Goal: Task Accomplishment & Management: Manage account settings

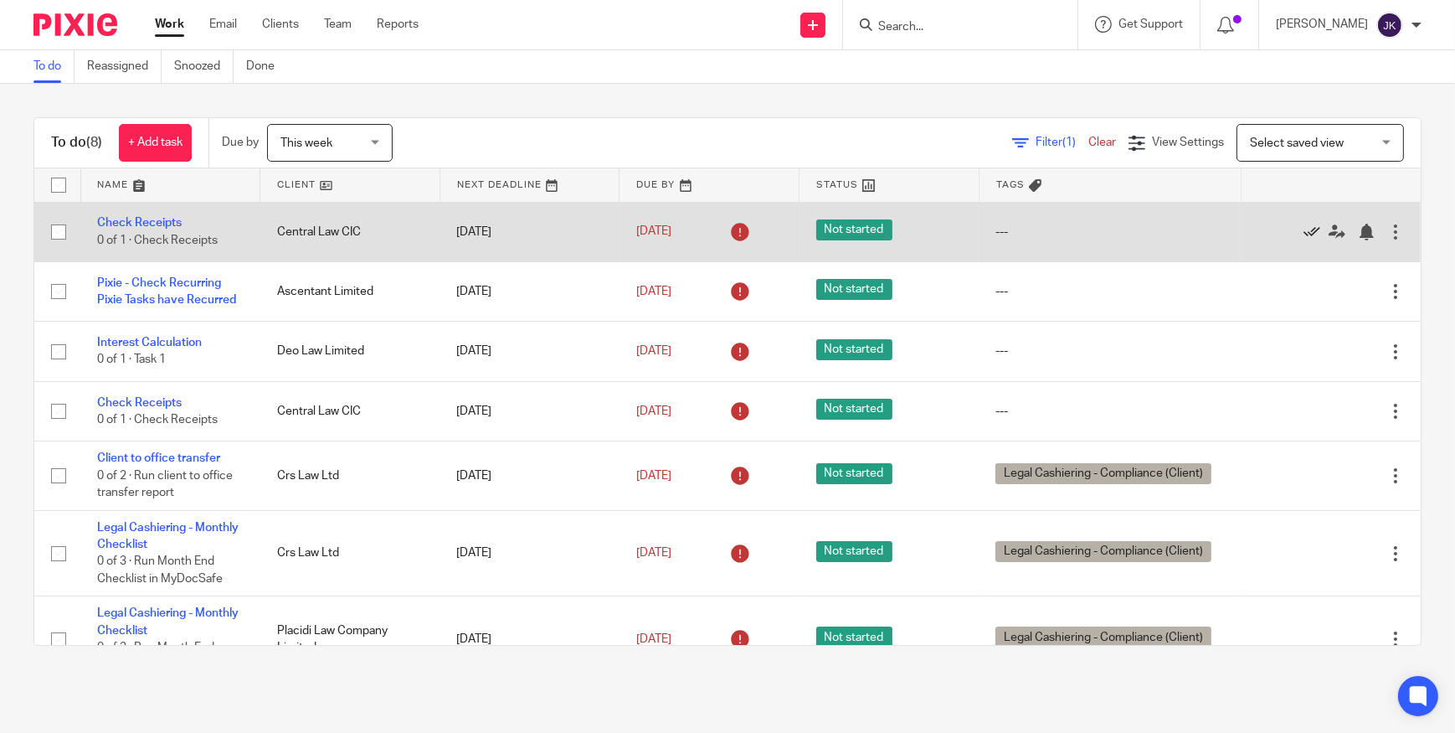
click at [1304, 227] on icon at bounding box center [1312, 232] width 17 height 17
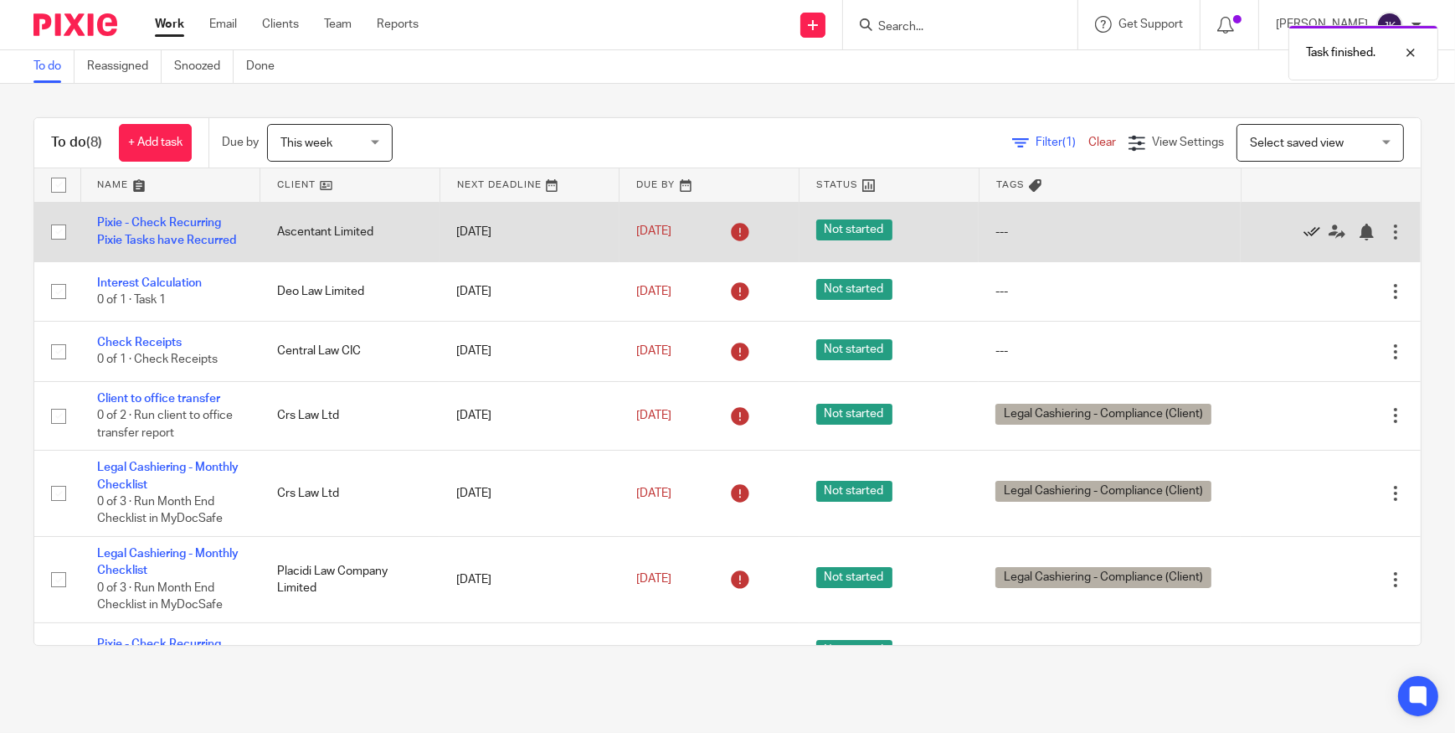
click at [1304, 229] on icon at bounding box center [1312, 232] width 17 height 17
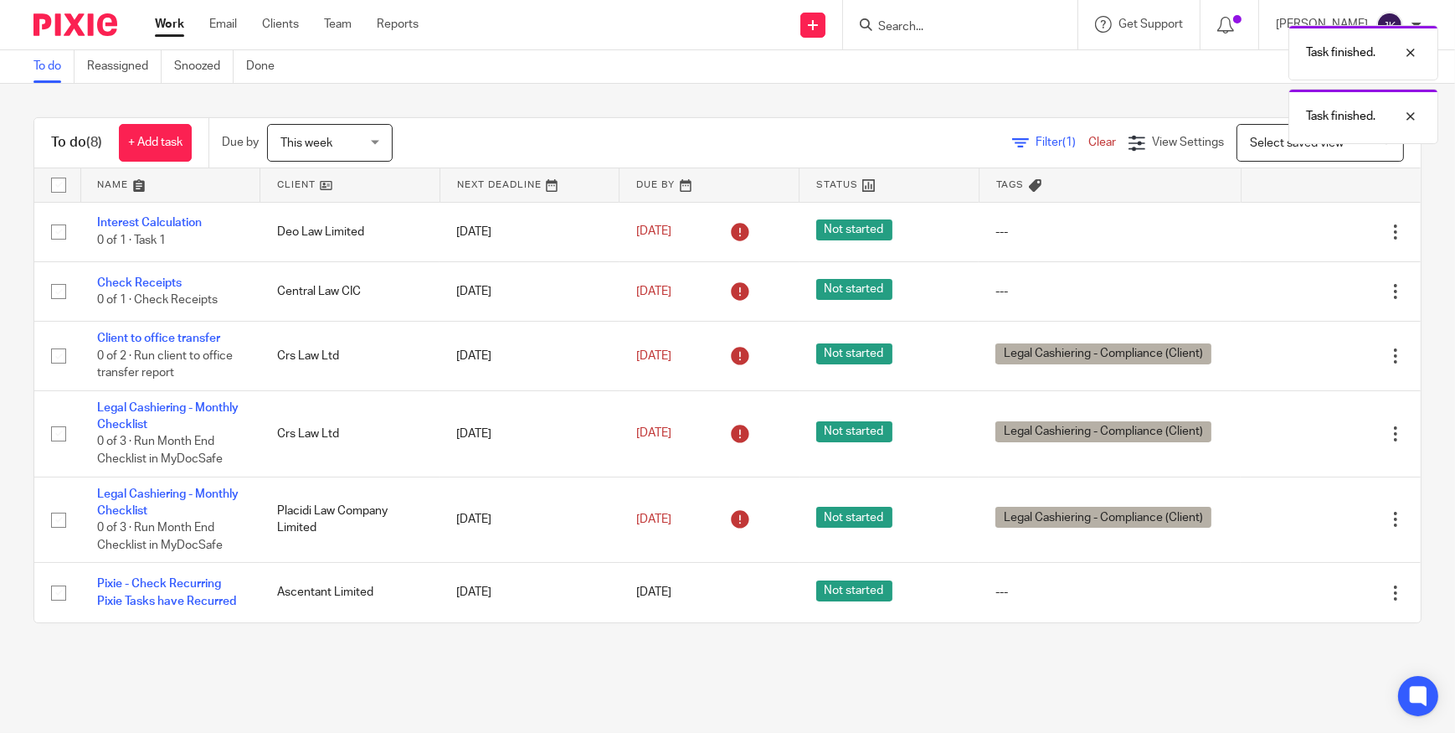
click at [1275, 229] on div at bounding box center [1323, 232] width 130 height 17
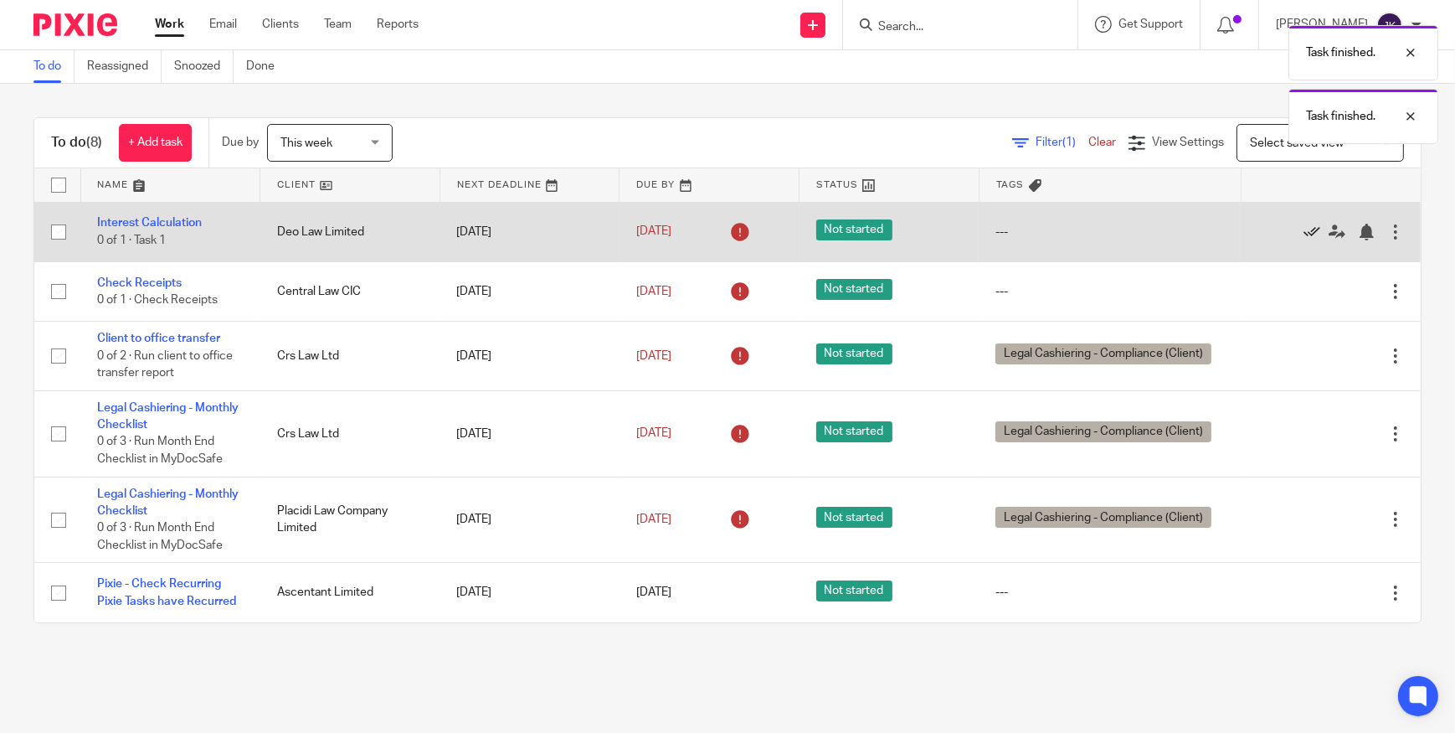
click at [1304, 234] on icon at bounding box center [1312, 232] width 17 height 17
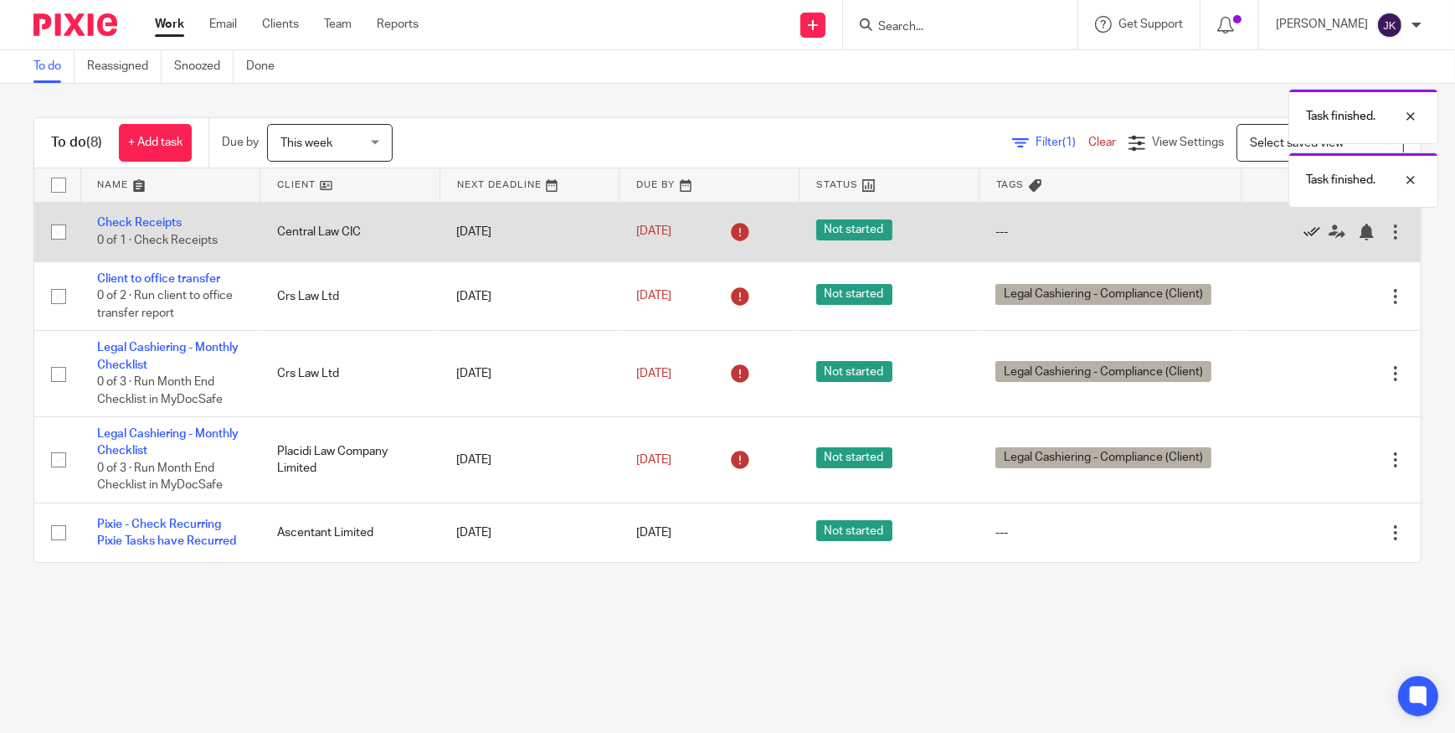
click at [1304, 231] on icon at bounding box center [1312, 232] width 17 height 17
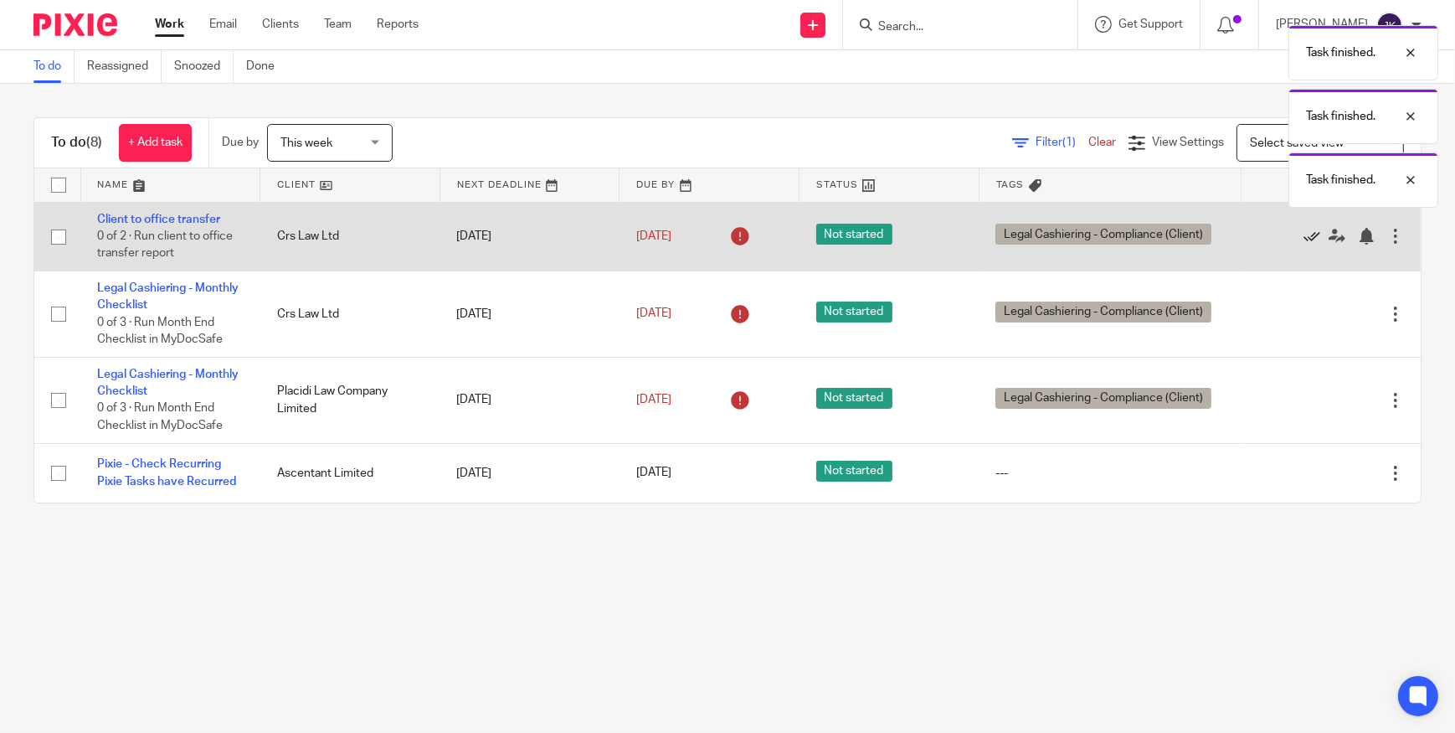
click at [1304, 231] on icon at bounding box center [1312, 236] width 17 height 17
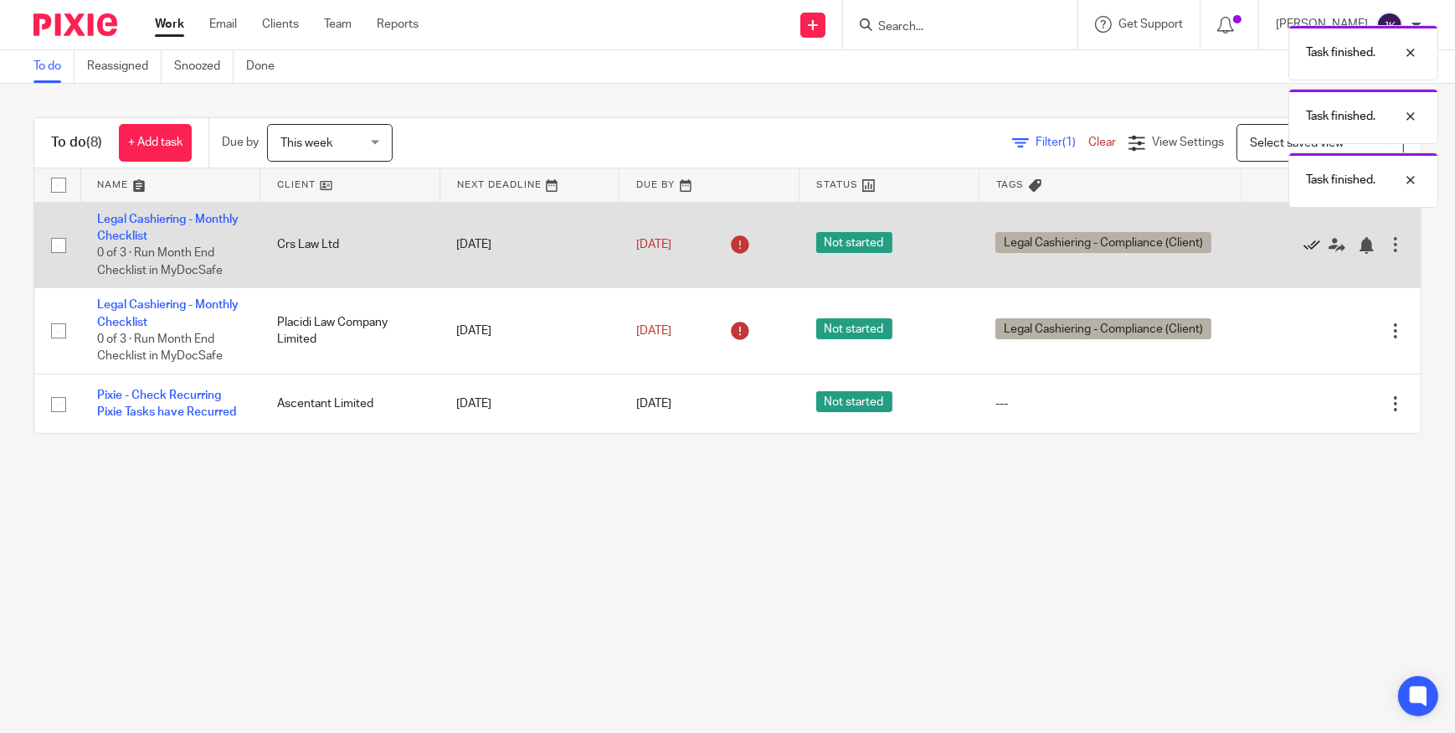
click at [1304, 245] on icon at bounding box center [1312, 245] width 17 height 17
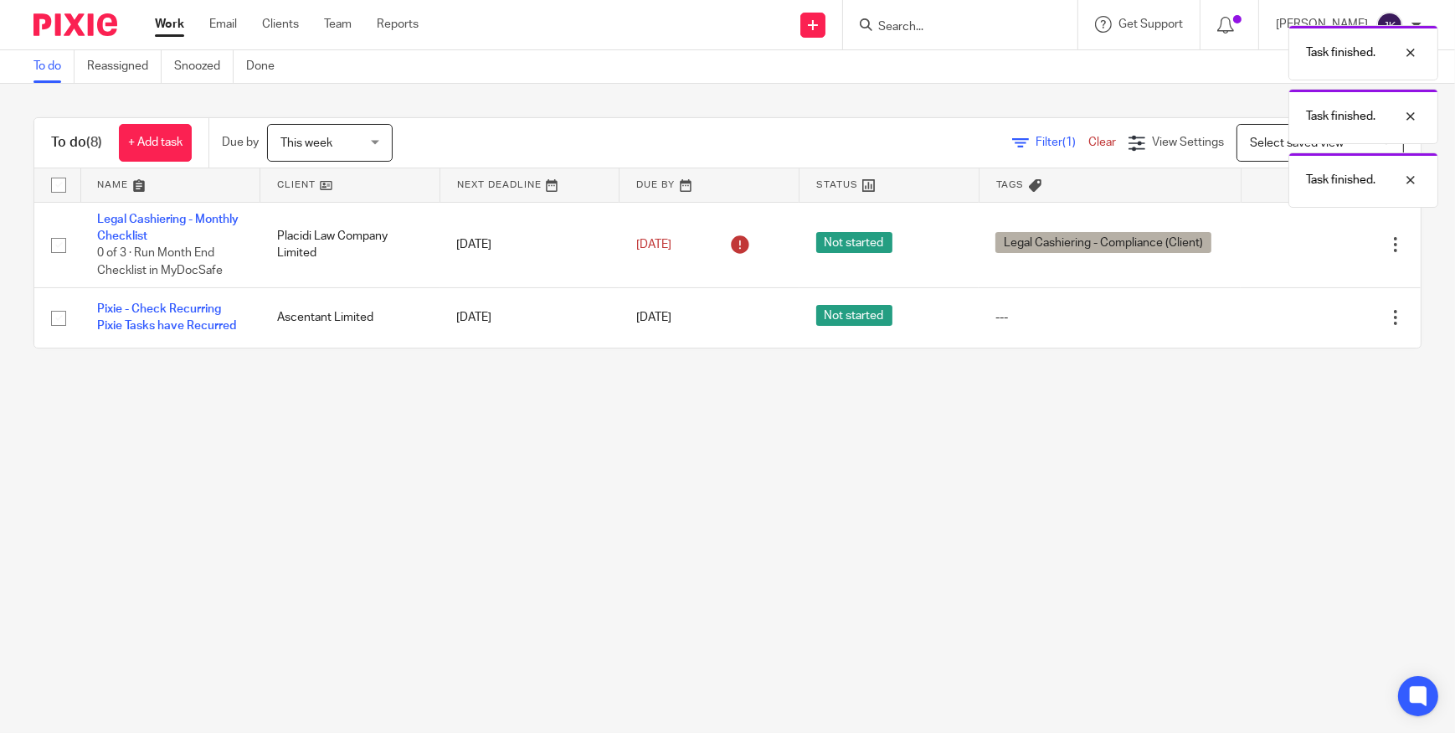
drag, startPoint x: 1414, startPoint y: 243, endPoint x: 1400, endPoint y: 265, distance: 26.0
click at [1400, 264] on div "To do (8) + Add task Due by This week This week Today Tomorrow This week Next w…" at bounding box center [727, 233] width 1455 height 298
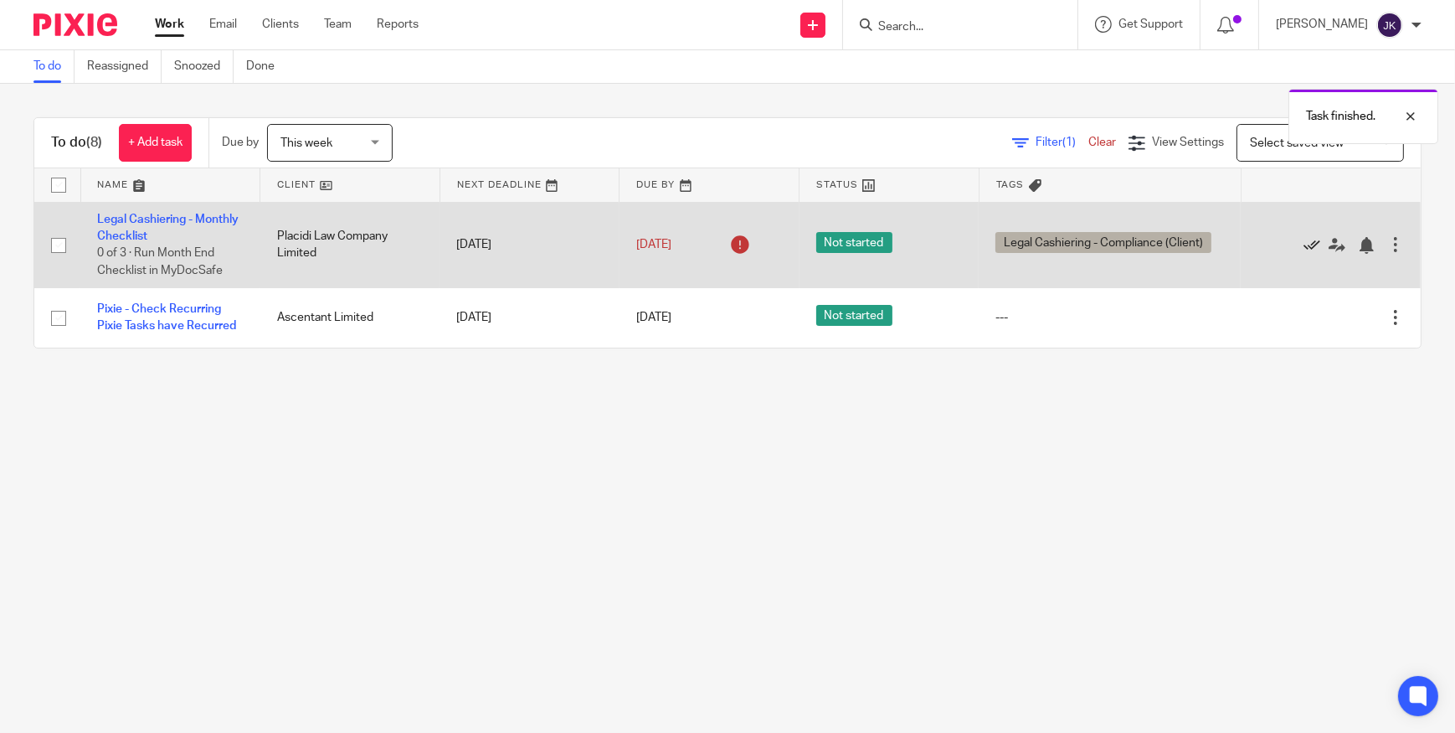
click at [1304, 240] on icon at bounding box center [1312, 245] width 17 height 17
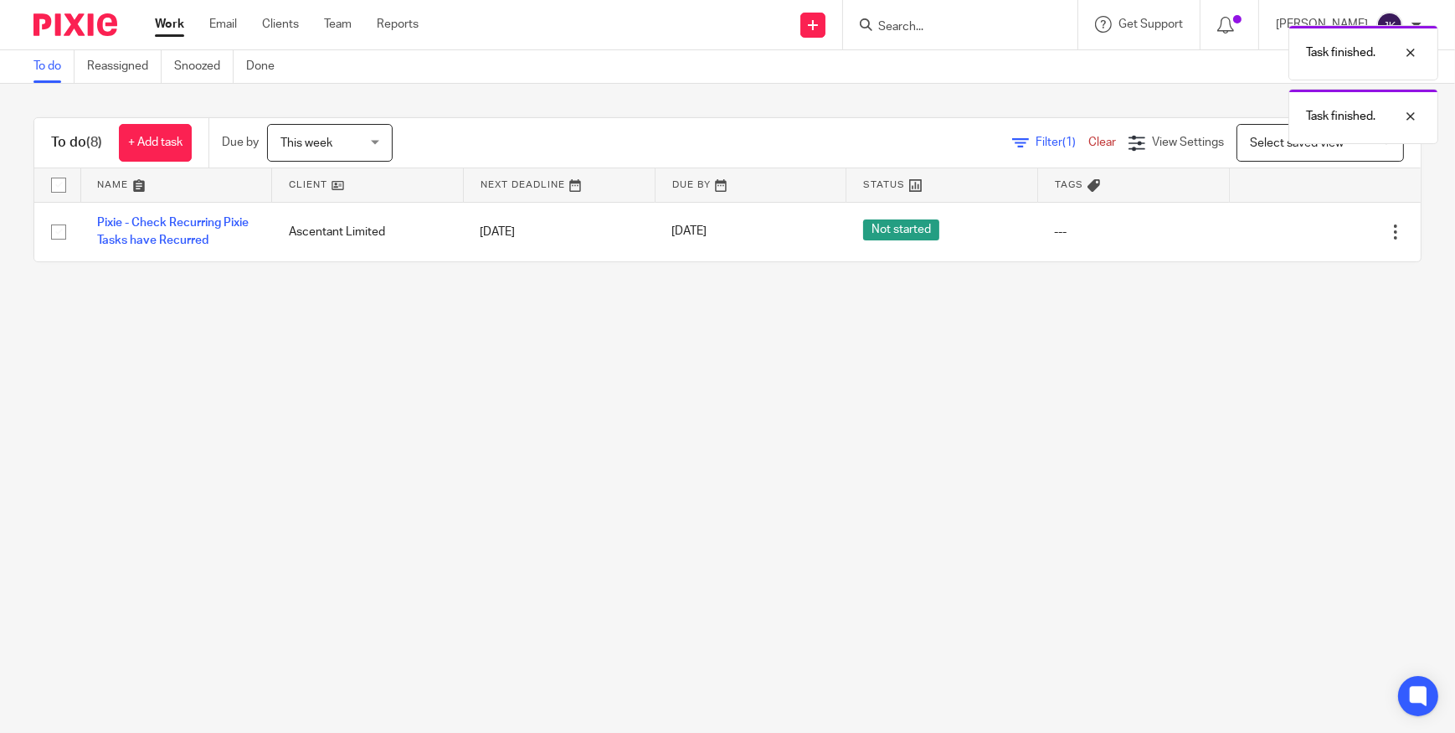
click at [1009, 408] on main "To do Reassigned Snoozed Done To do (8) + Add task Due by This week This week T…" at bounding box center [727, 366] width 1455 height 733
